Goal: Entertainment & Leisure: Consume media (video, audio)

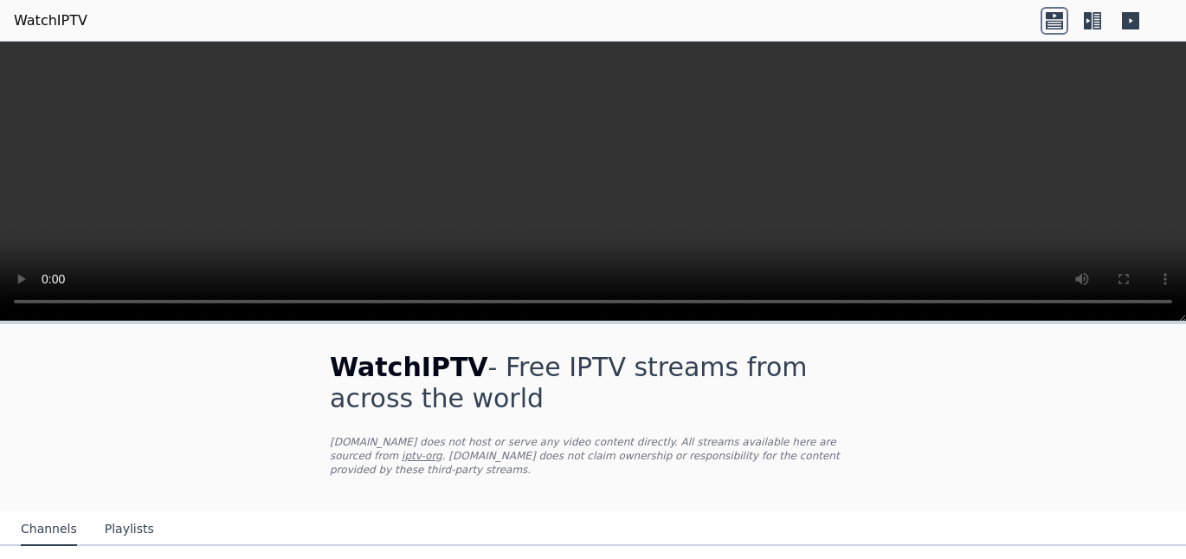
click at [1091, 30] on icon at bounding box center [1093, 21] width 28 height 28
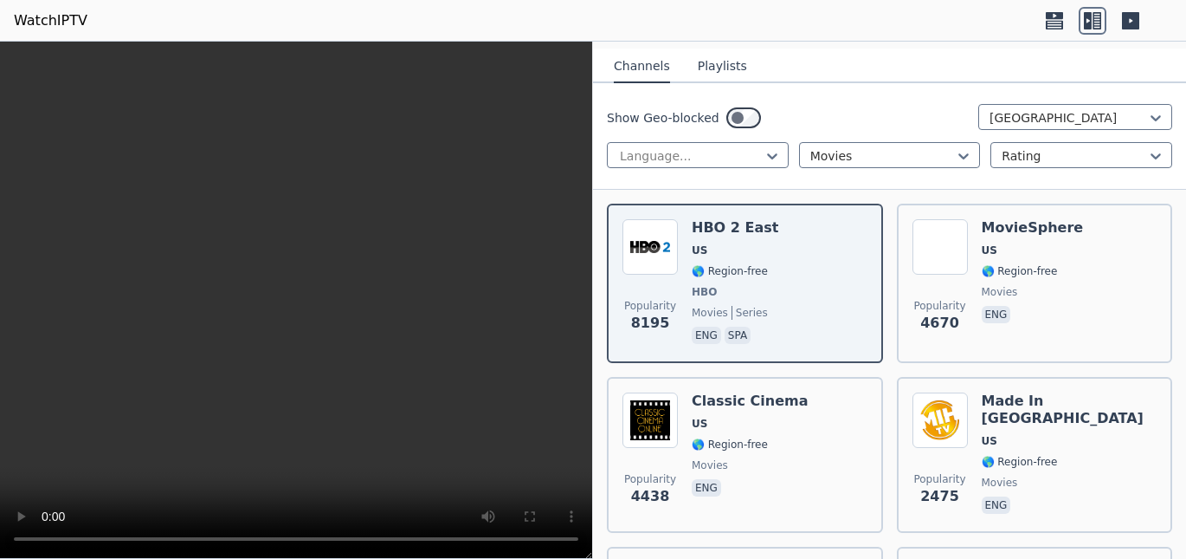
scroll to position [173, 0]
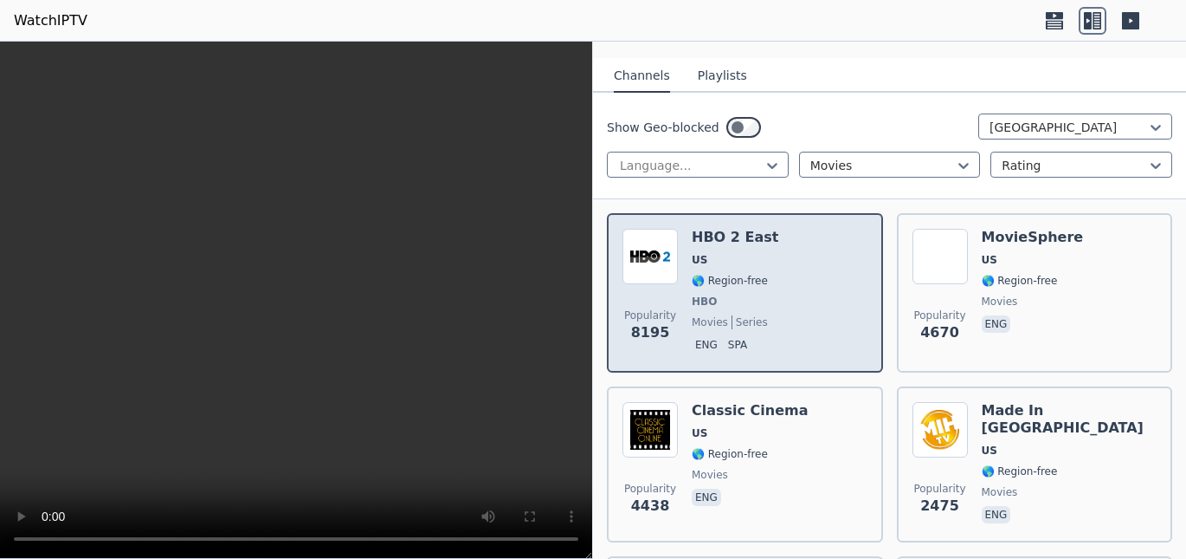
click at [650, 298] on span "Popularity 8195" at bounding box center [650, 325] width 55 height 55
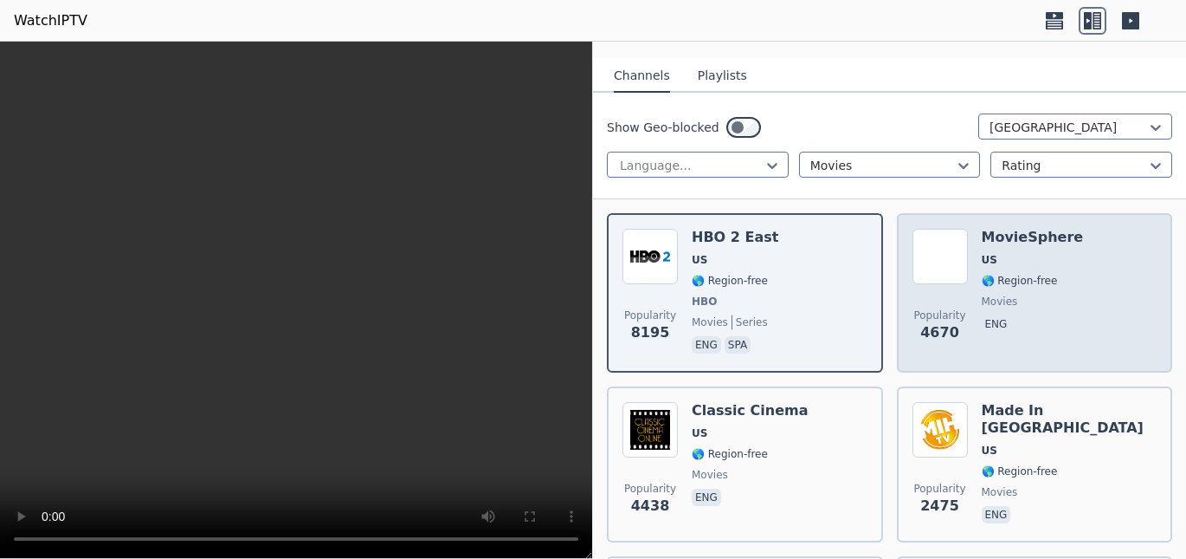
click at [994, 274] on span "🌎 Region-free" at bounding box center [1020, 281] width 76 height 14
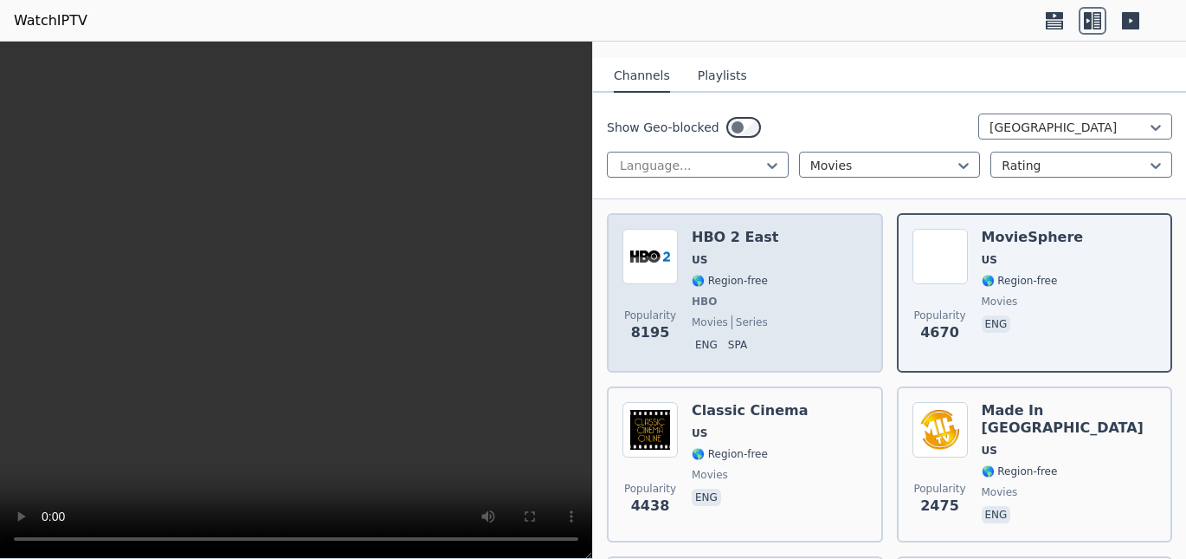
click at [728, 274] on span "🌎 Region-free" at bounding box center [730, 281] width 76 height 14
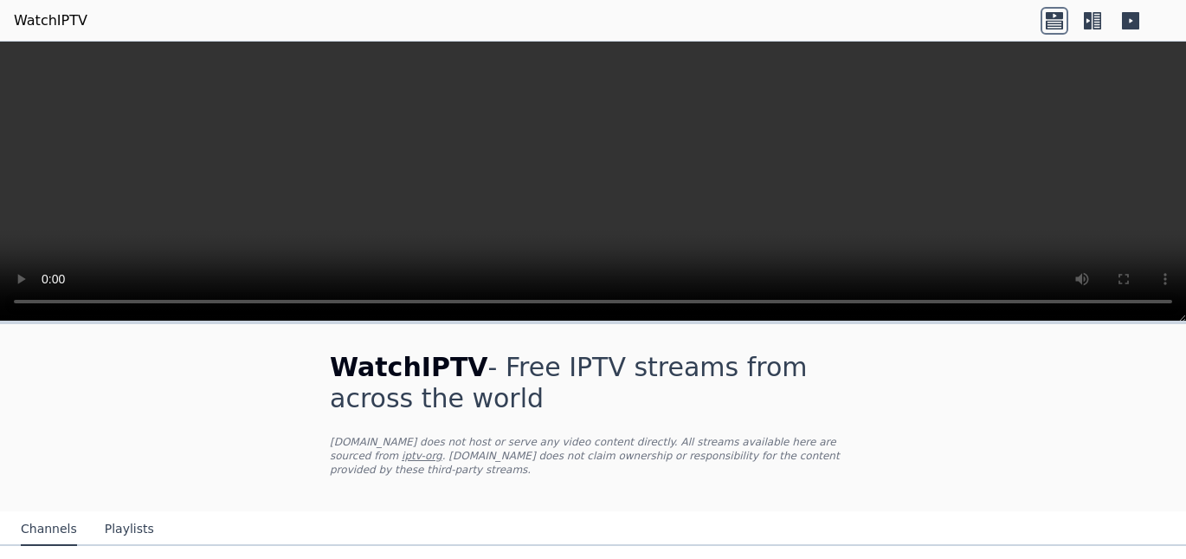
click at [1095, 42] on video at bounding box center [593, 182] width 1186 height 280
click at [1095, 30] on icon at bounding box center [1093, 21] width 28 height 28
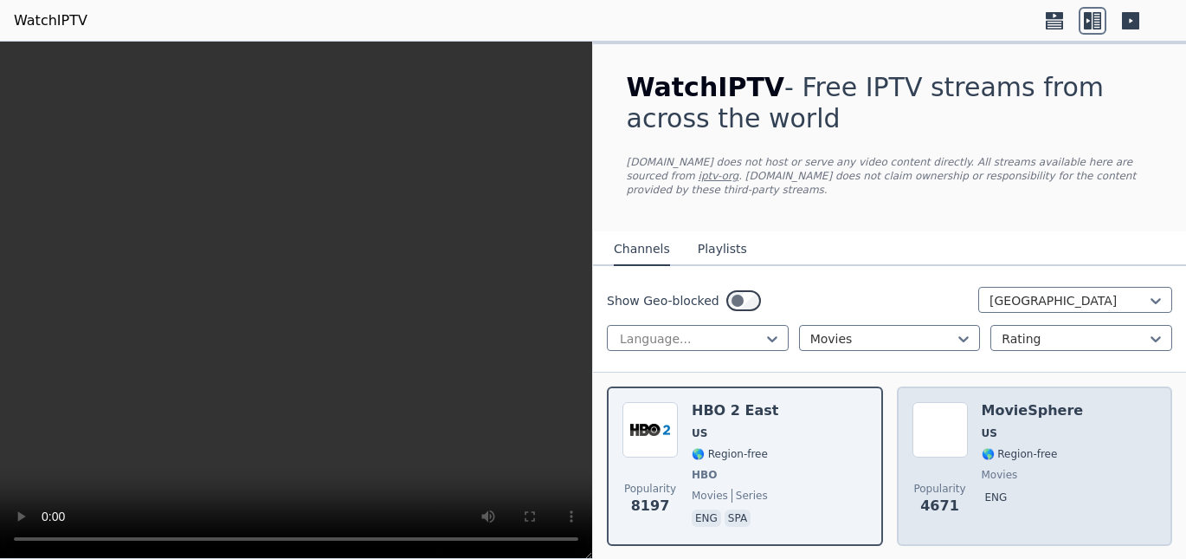
click at [1022, 488] on span "eng" at bounding box center [1033, 498] width 102 height 21
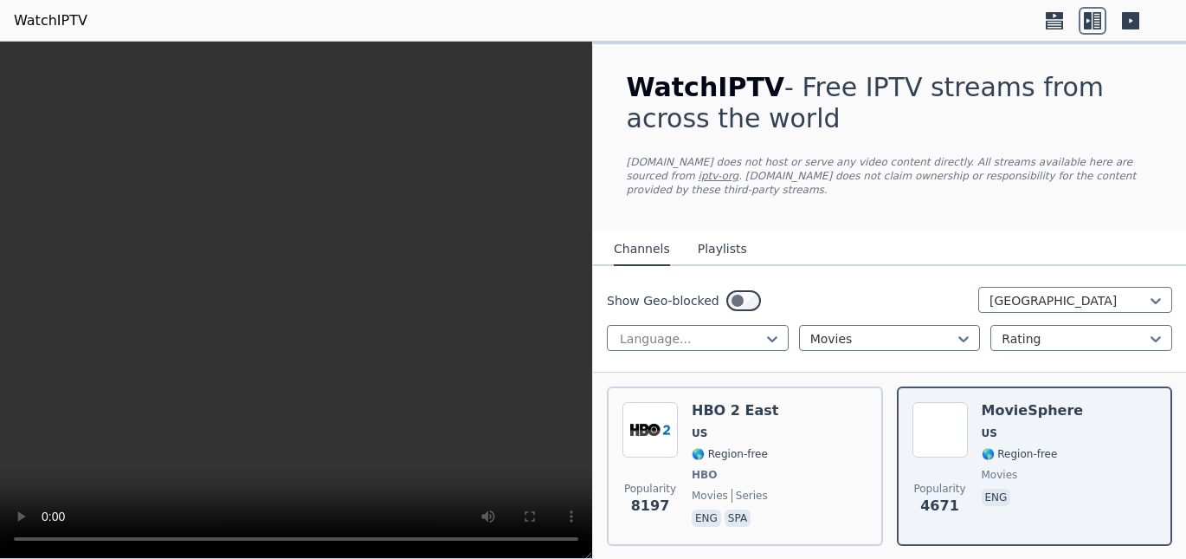
click at [1050, 26] on icon at bounding box center [1054, 24] width 17 height 9
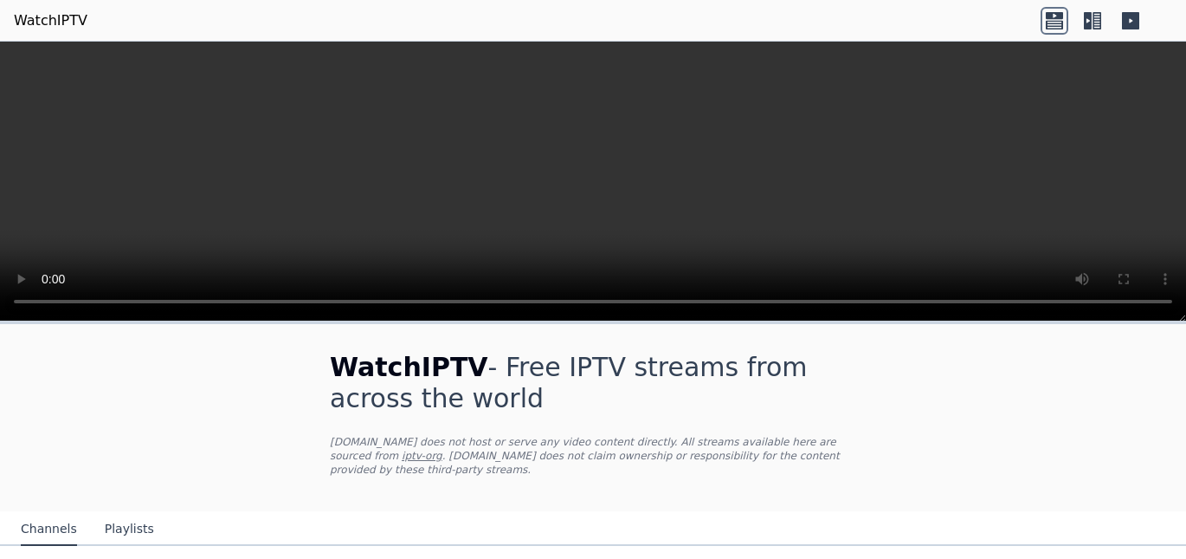
click at [31, 23] on link "WatchIPTV" at bounding box center [51, 20] width 74 height 21
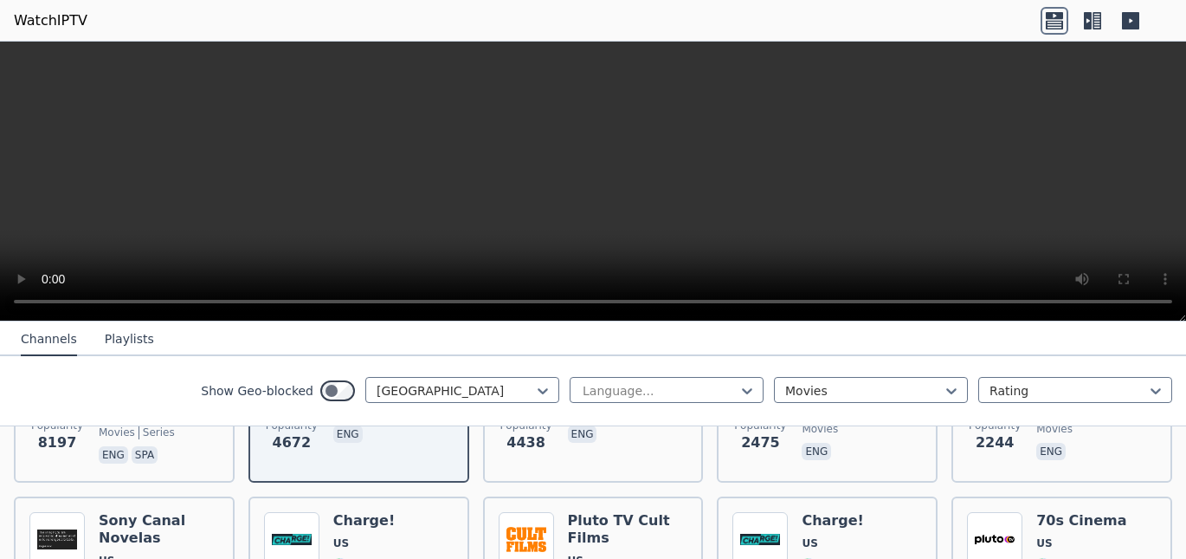
scroll to position [255, 0]
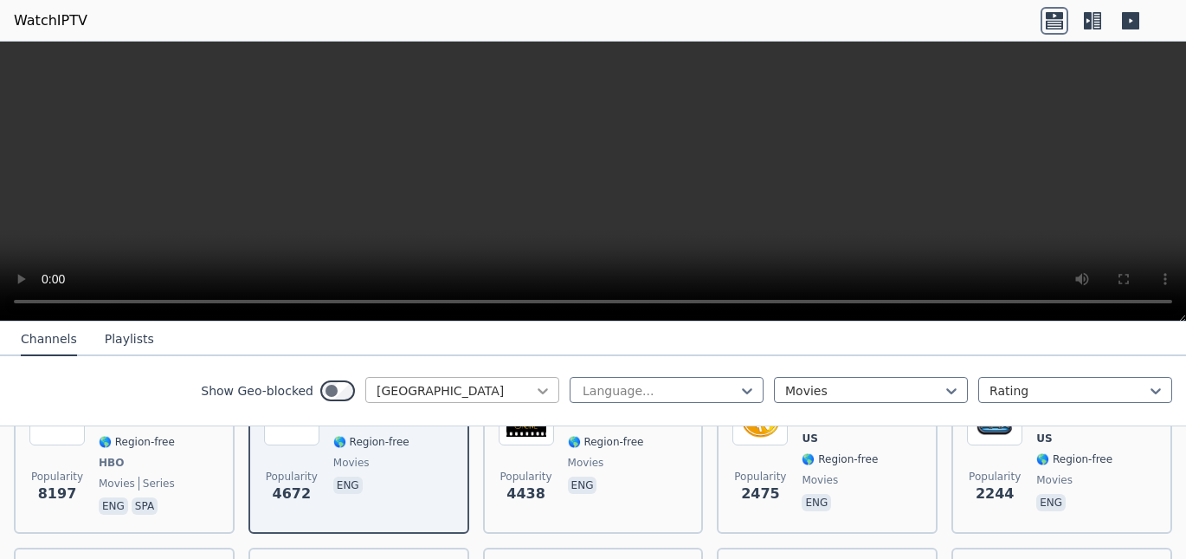
click at [534, 397] on icon at bounding box center [542, 390] width 17 height 17
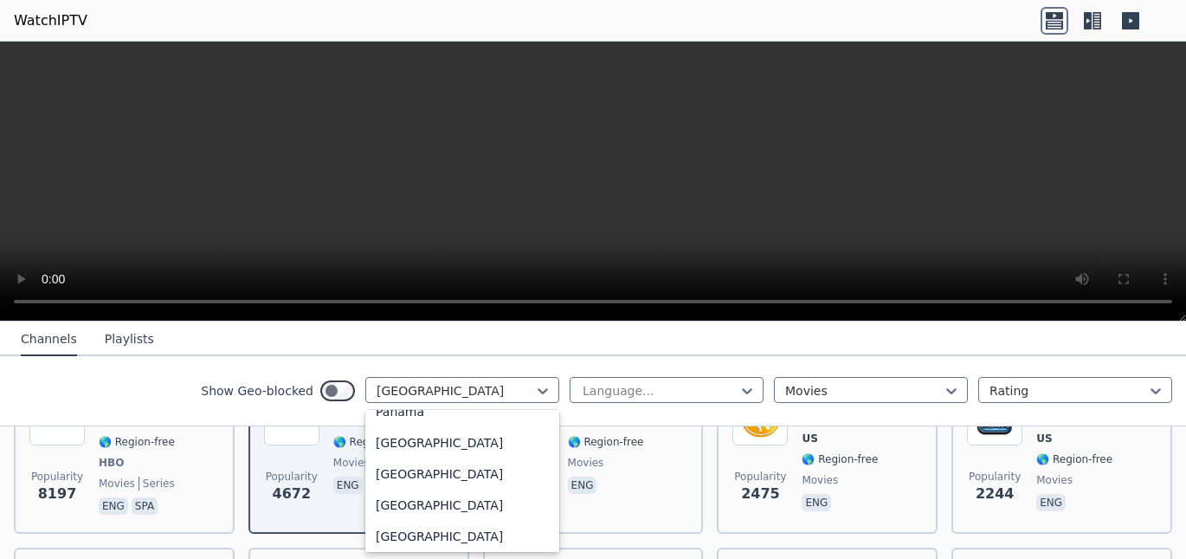
scroll to position [4550, 0]
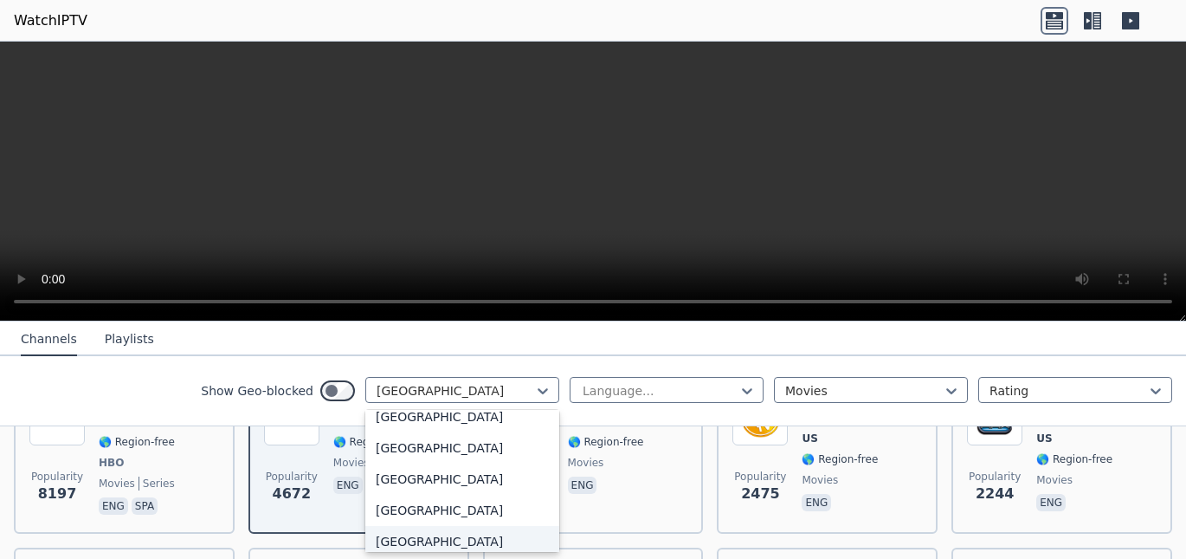
click at [425, 536] on div "Portugal" at bounding box center [462, 541] width 194 height 31
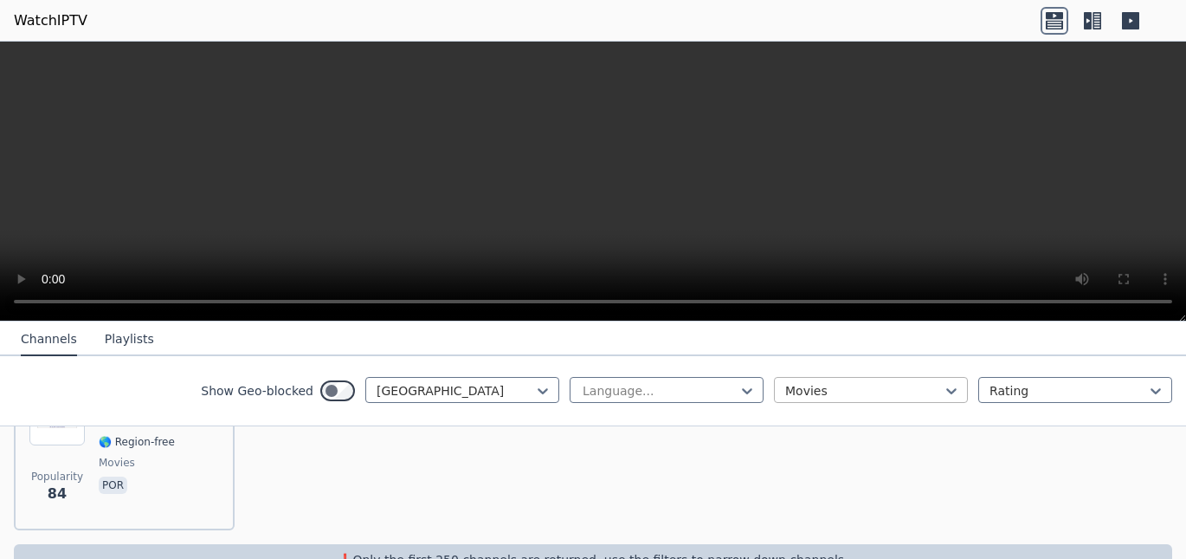
click at [929, 386] on div at bounding box center [864, 390] width 158 height 17
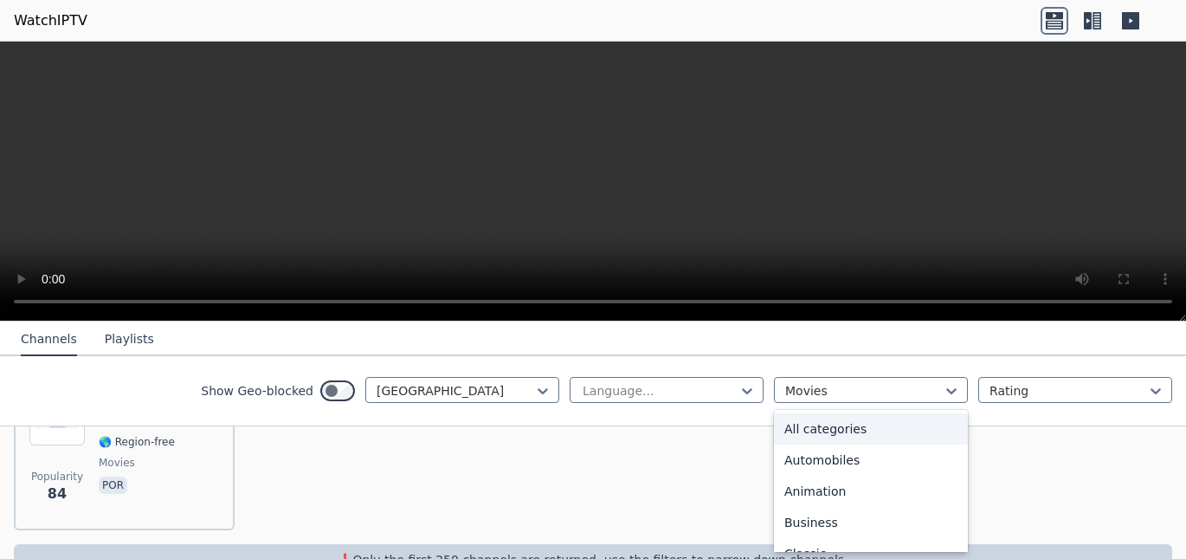
click at [853, 441] on div "All categories" at bounding box center [871, 428] width 194 height 31
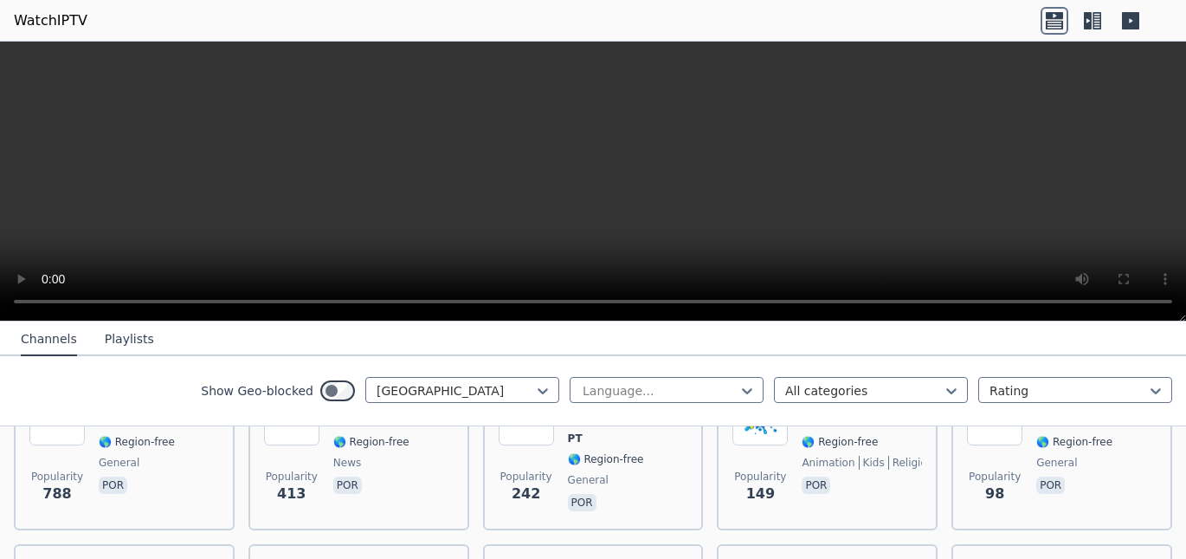
click at [1095, 24] on icon at bounding box center [1093, 21] width 28 height 28
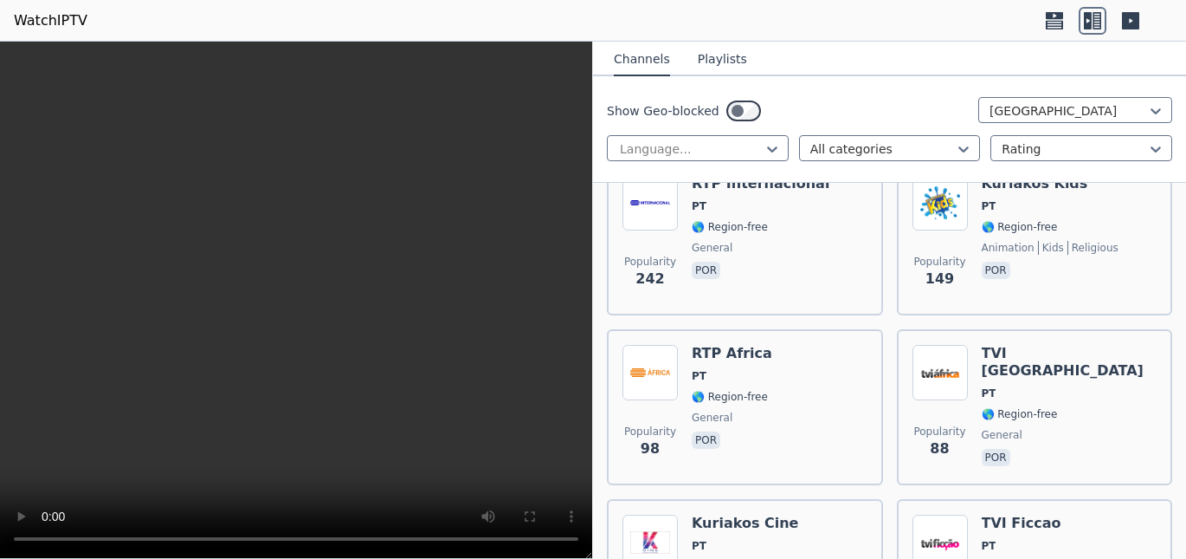
scroll to position [56, 0]
